Goal: Task Accomplishment & Management: Manage account settings

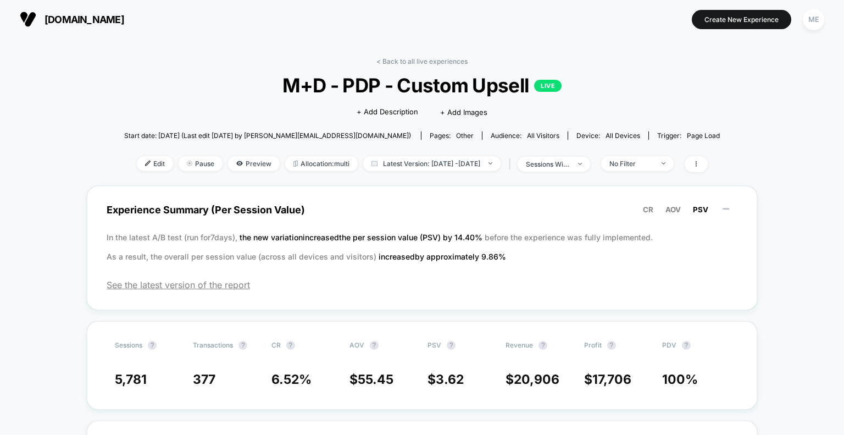
scroll to position [55, 0]
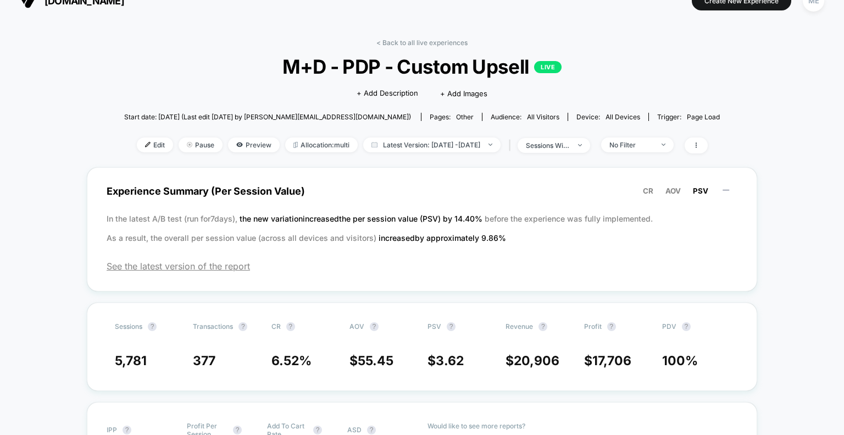
scroll to position [0, 0]
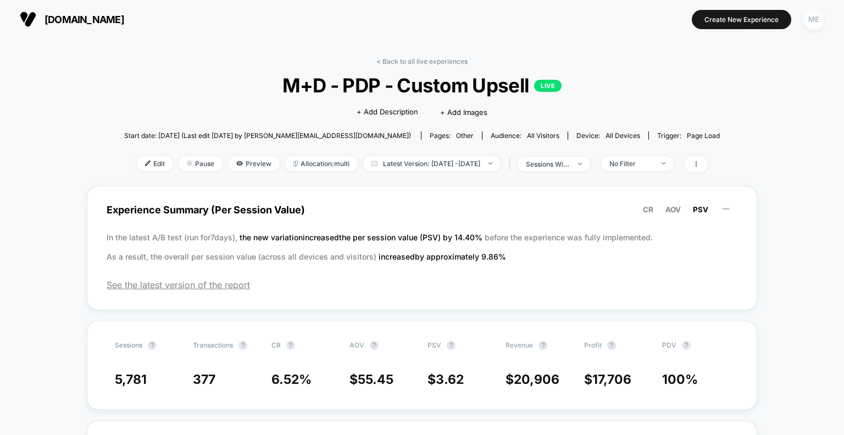
click at [814, 21] on div "ME" at bounding box center [813, 19] width 21 height 21
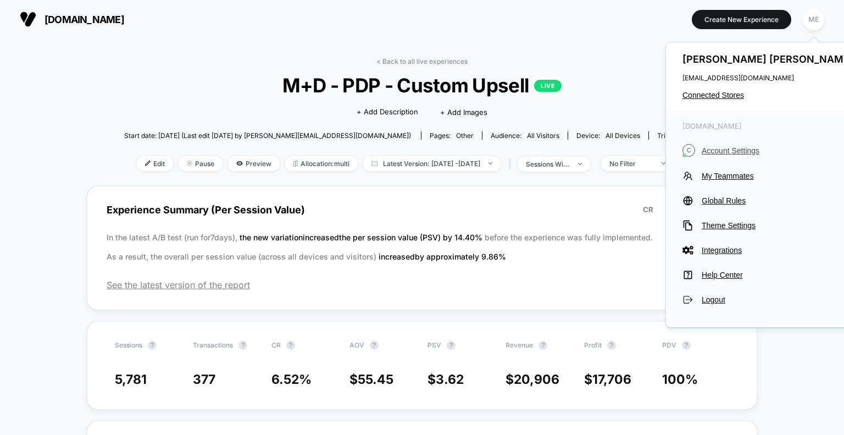
click at [751, 151] on span "Account Settings" at bounding box center [779, 150] width 154 height 9
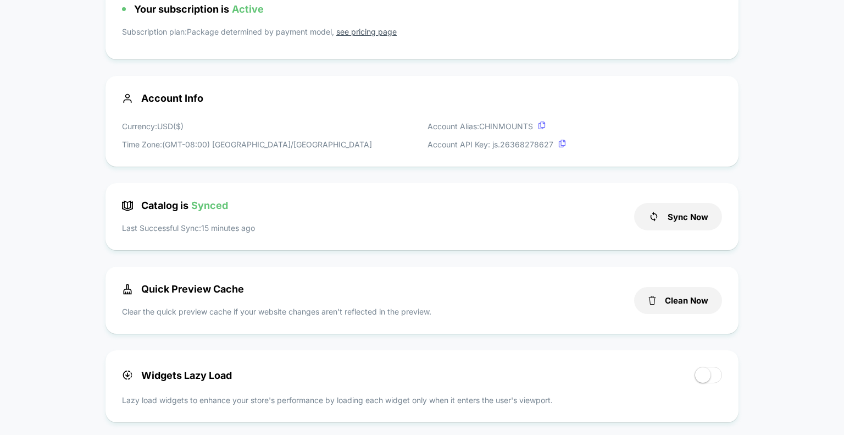
scroll to position [110, 0]
click at [703, 226] on button "Sync Now" at bounding box center [678, 215] width 88 height 27
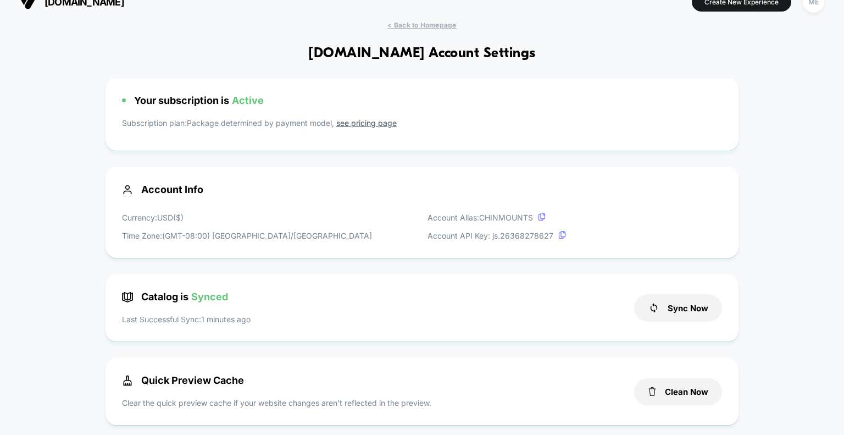
scroll to position [0, 0]
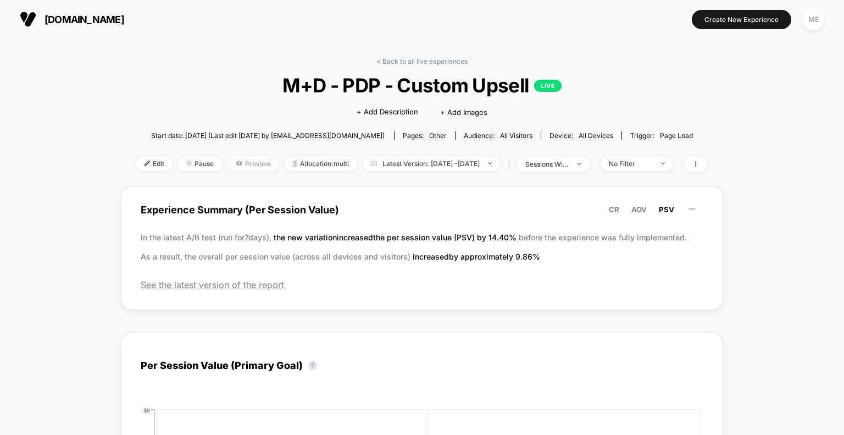
click at [240, 164] on span "Preview" at bounding box center [254, 163] width 52 height 15
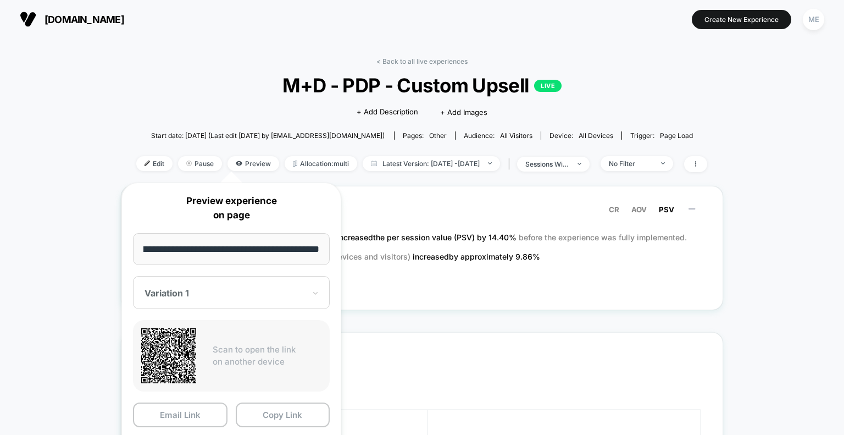
scroll to position [220, 0]
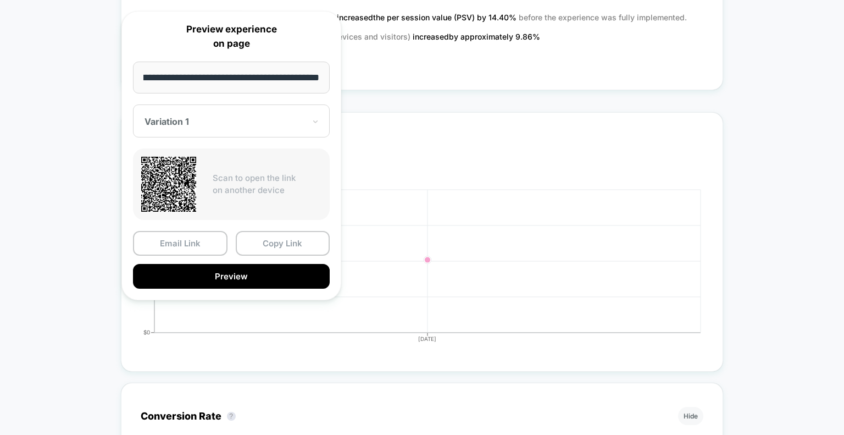
click at [222, 126] on div "Variation 1" at bounding box center [224, 121] width 163 height 13
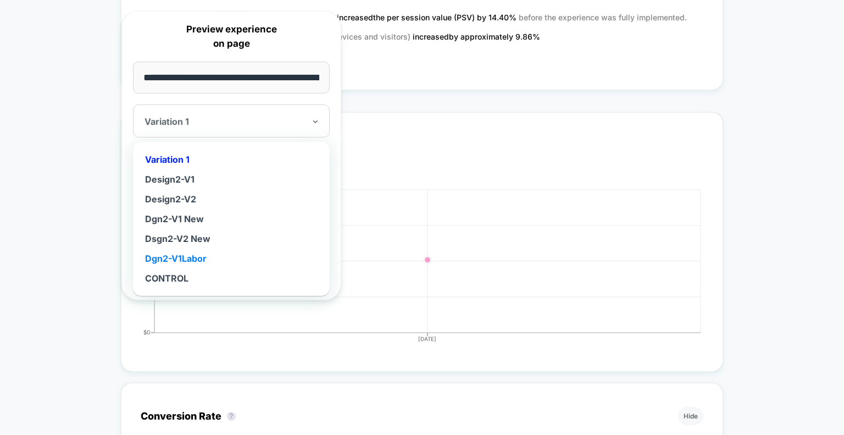
click at [196, 258] on div "Dgn2-V1Labor" at bounding box center [231, 258] width 186 height 20
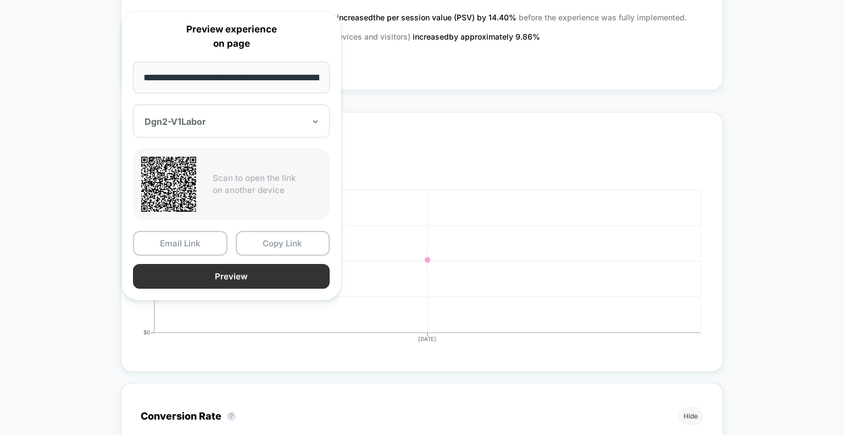
click at [202, 274] on button "Preview" at bounding box center [231, 276] width 197 height 25
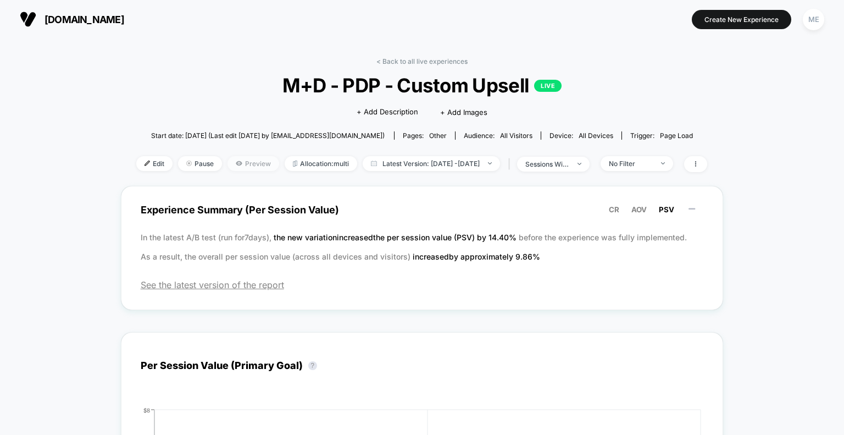
click at [236, 162] on span "Preview" at bounding box center [254, 163] width 52 height 15
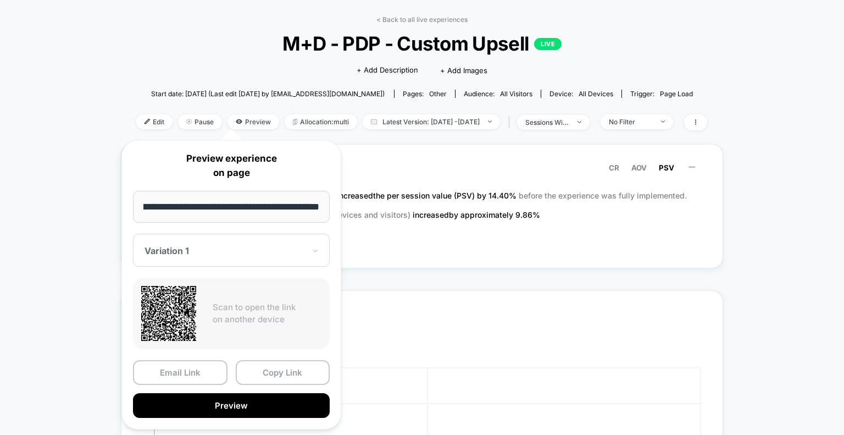
scroll to position [110, 0]
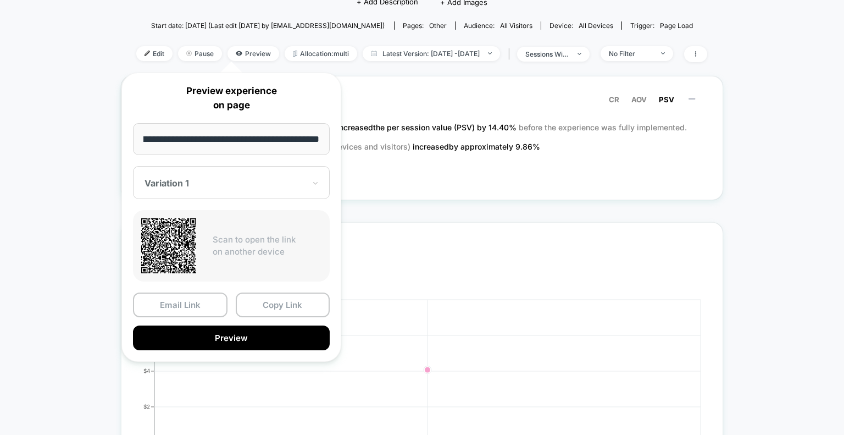
click at [289, 186] on div at bounding box center [225, 183] width 160 height 11
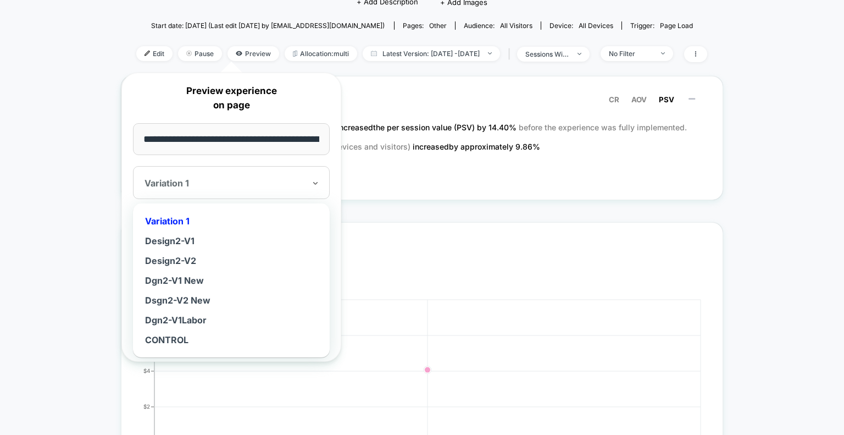
click at [188, 274] on div "Dgn2-V1 New" at bounding box center [231, 280] width 186 height 20
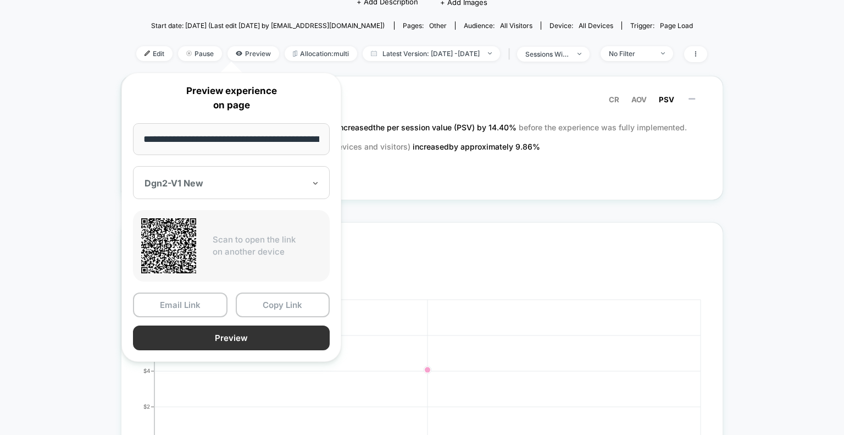
click at [213, 335] on button "Preview" at bounding box center [231, 337] width 197 height 25
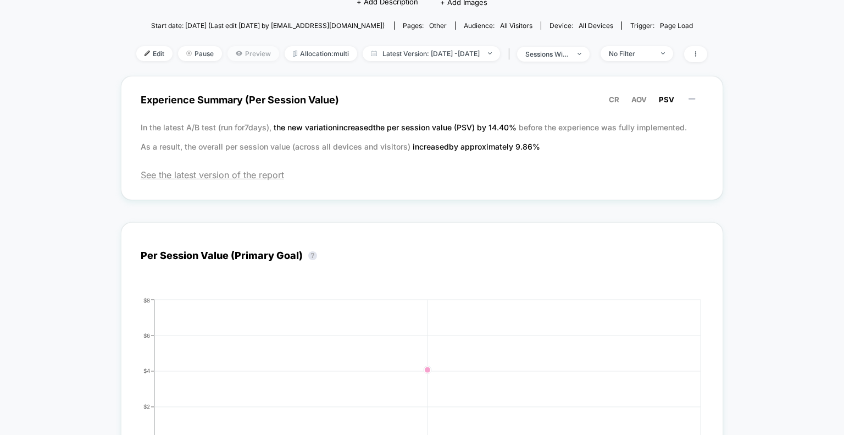
click at [229, 59] on span "Preview" at bounding box center [254, 53] width 52 height 15
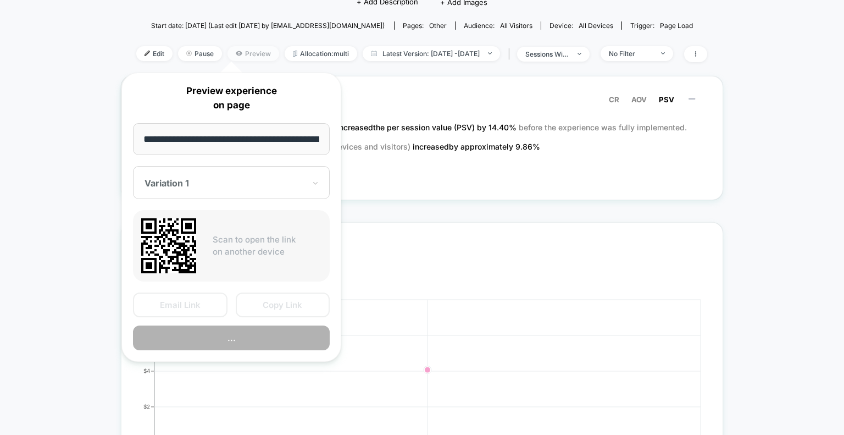
scroll to position [0, 173]
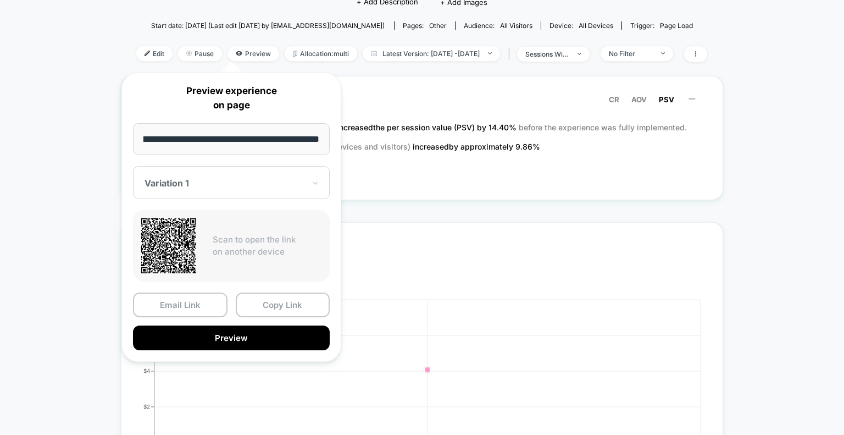
click at [268, 191] on div "Variation 1" at bounding box center [231, 182] width 197 height 33
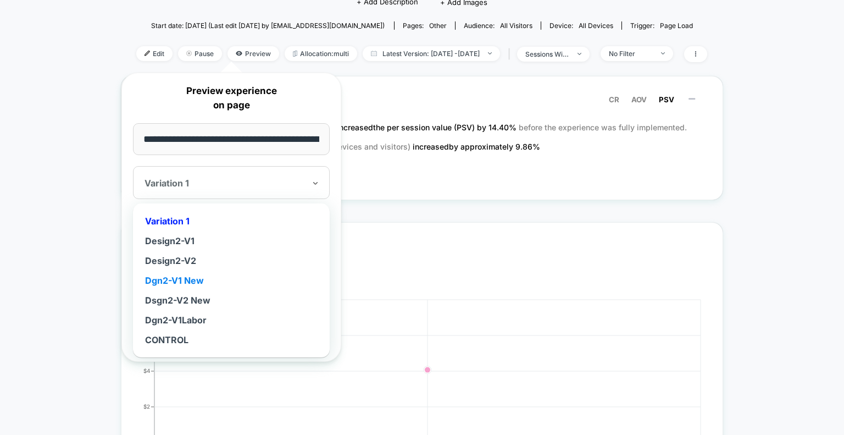
click at [191, 279] on div "Dgn2-V1 New" at bounding box center [231, 280] width 186 height 20
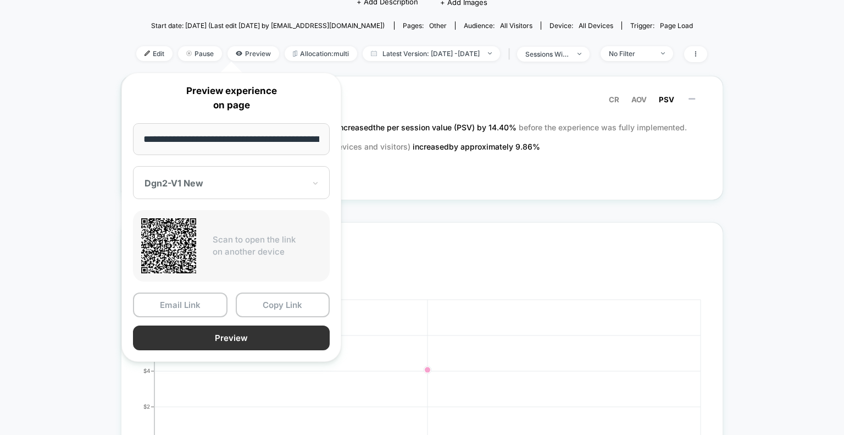
click at [209, 338] on button "Preview" at bounding box center [231, 337] width 197 height 25
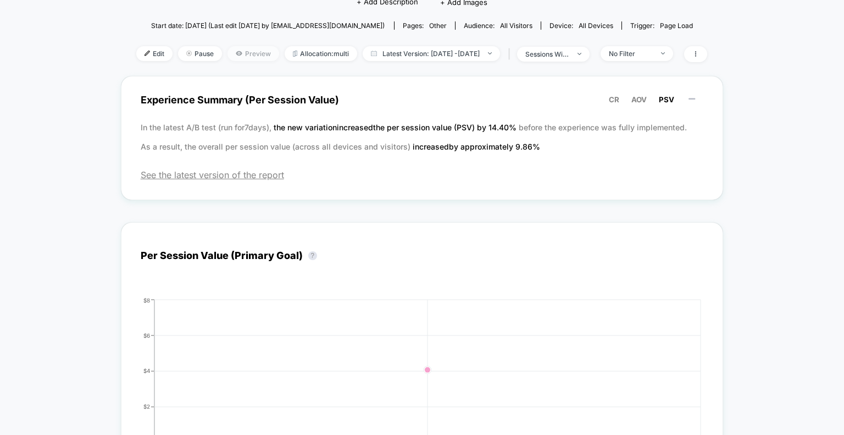
click at [245, 50] on span "Preview" at bounding box center [254, 53] width 52 height 15
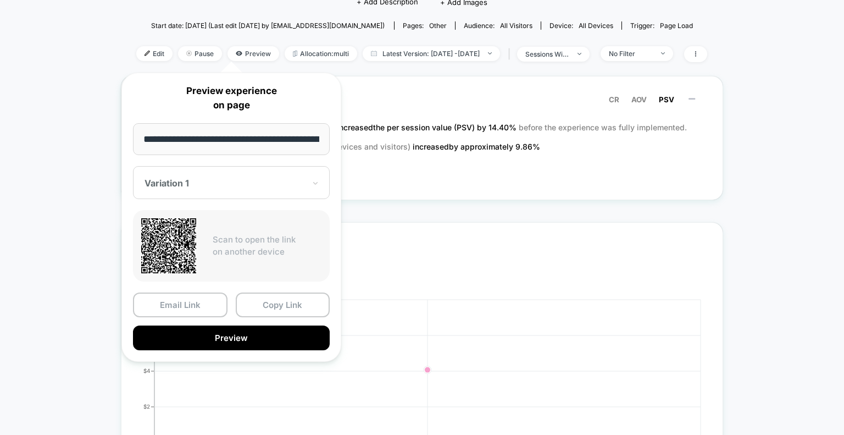
scroll to position [0, 173]
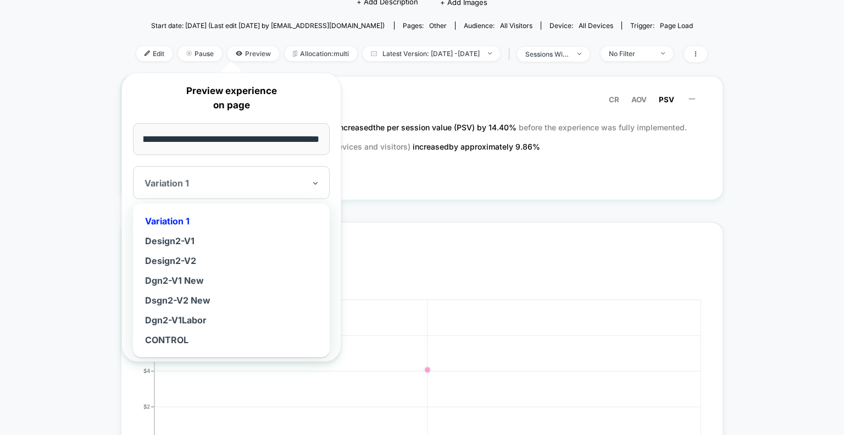
click at [243, 194] on div "Variation 1" at bounding box center [231, 182] width 197 height 33
click at [209, 296] on div "Dsgn2-V2 New" at bounding box center [231, 300] width 186 height 20
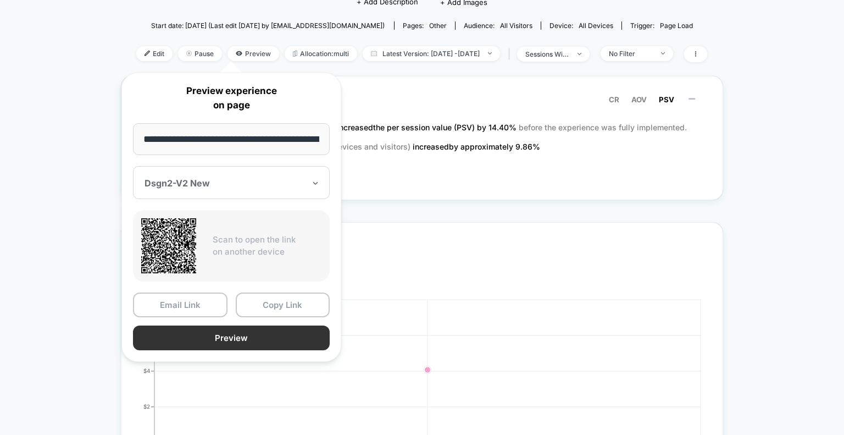
click at [235, 336] on button "Preview" at bounding box center [231, 337] width 197 height 25
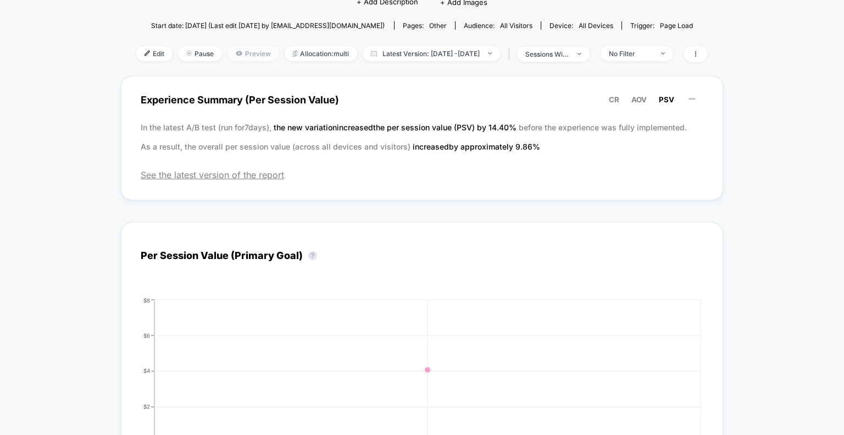
click at [228, 58] on span "Preview" at bounding box center [254, 53] width 52 height 15
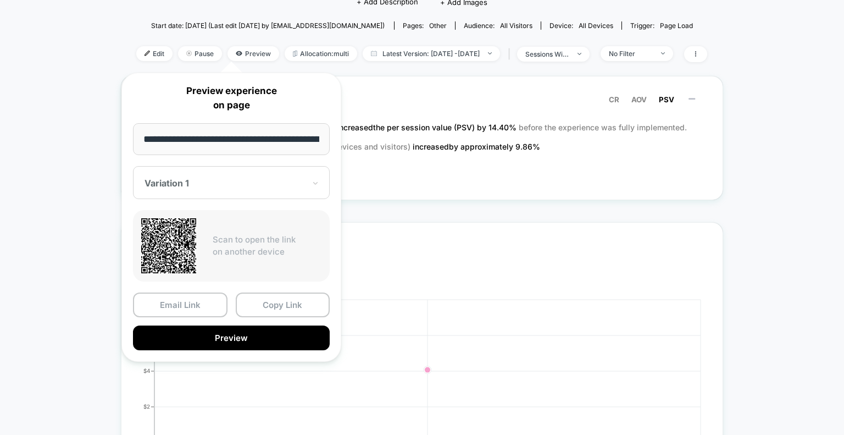
click at [240, 175] on div "Variation 1" at bounding box center [231, 182] width 197 height 33
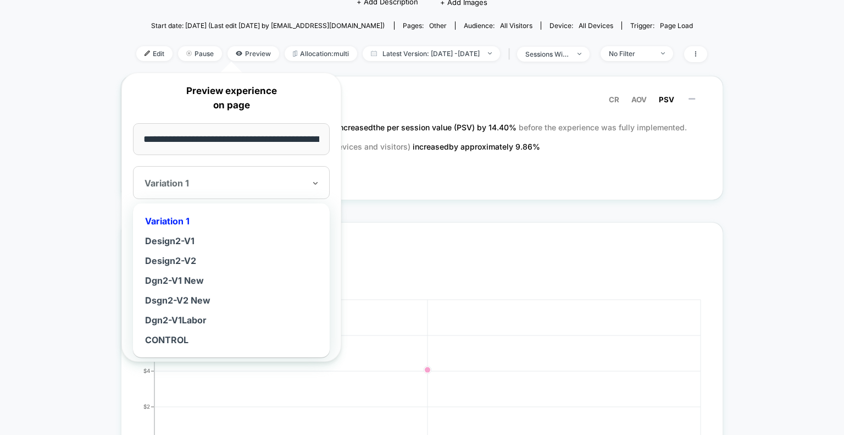
click at [186, 280] on div "Dgn2-V1 New" at bounding box center [231, 280] width 186 height 20
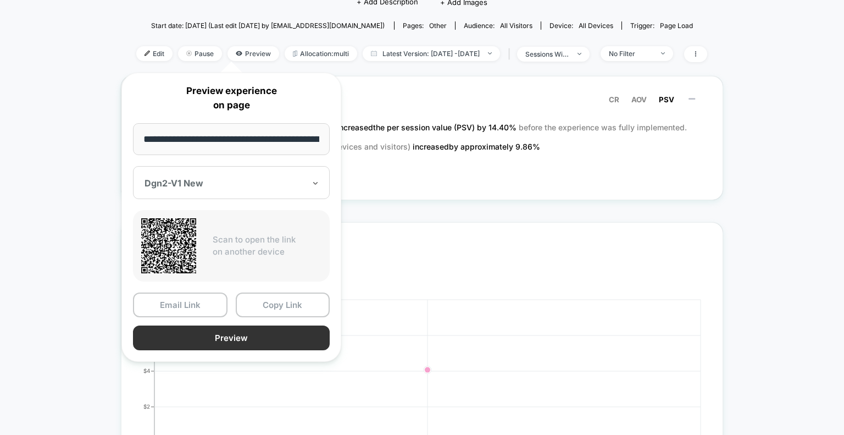
click at [212, 334] on button "Preview" at bounding box center [231, 337] width 197 height 25
